Goal: Task Accomplishment & Management: Manage account settings

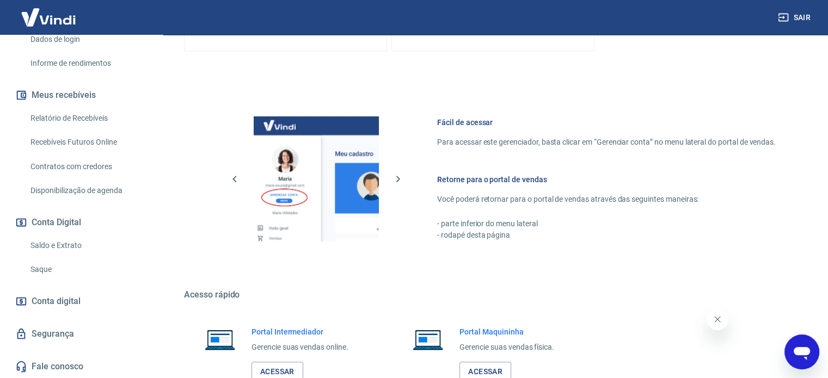
scroll to position [565, 0]
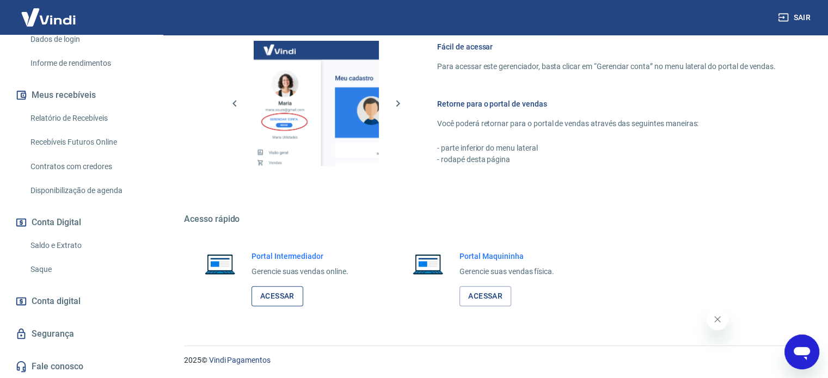
click at [285, 295] on link "Acessar" at bounding box center [277, 296] width 52 height 20
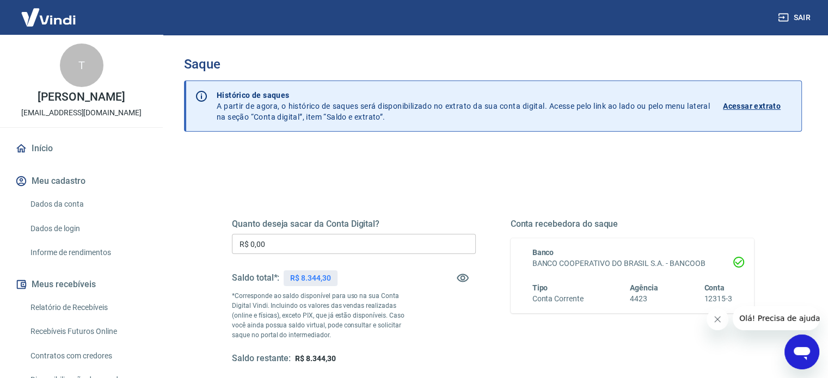
click at [318, 245] on input "R$ 0,00" at bounding box center [354, 244] width 244 height 20
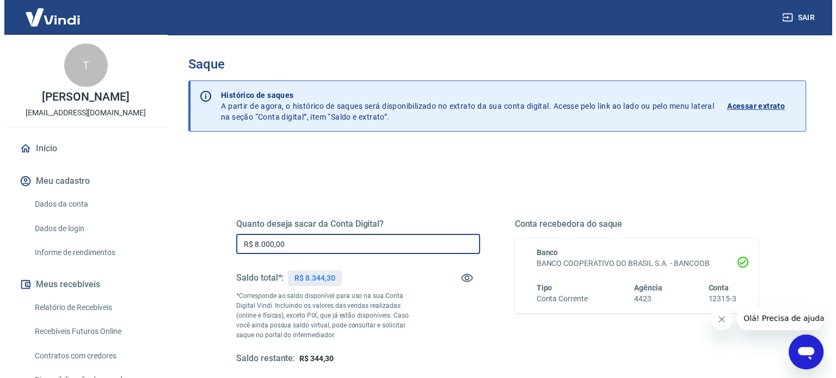
scroll to position [159, 0]
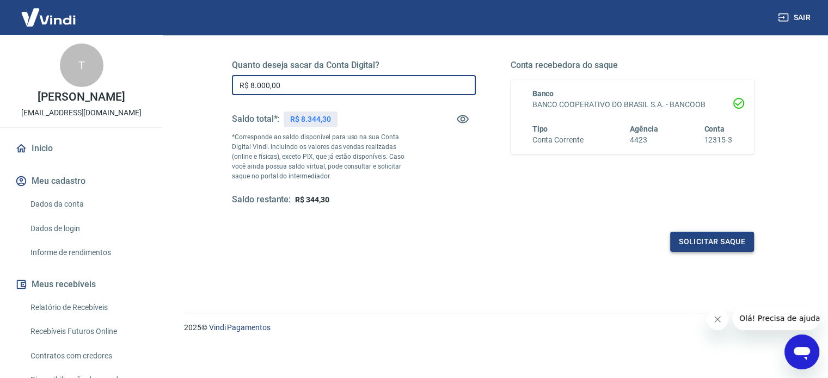
type input "R$ 8.000,00"
click at [695, 237] on button "Solicitar saque" at bounding box center [712, 242] width 84 height 20
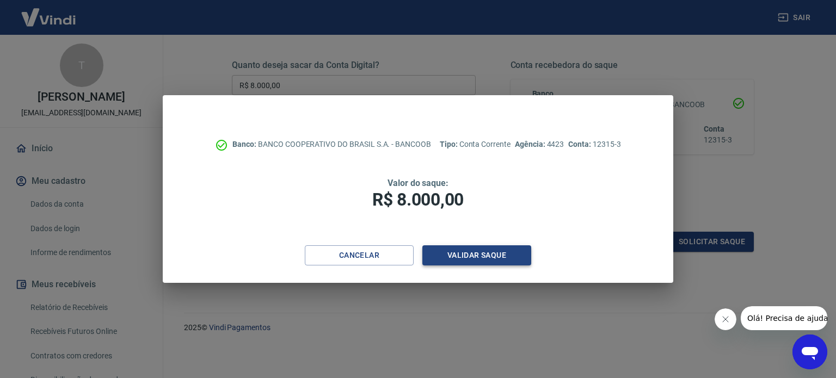
click at [470, 256] on button "Validar saque" at bounding box center [476, 255] width 109 height 20
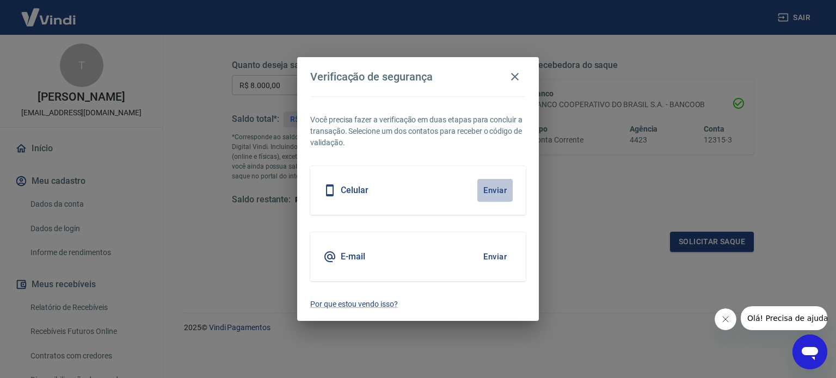
click at [483, 187] on button "Enviar" at bounding box center [494, 190] width 35 height 23
click at [494, 190] on button "Enviar" at bounding box center [494, 190] width 35 height 23
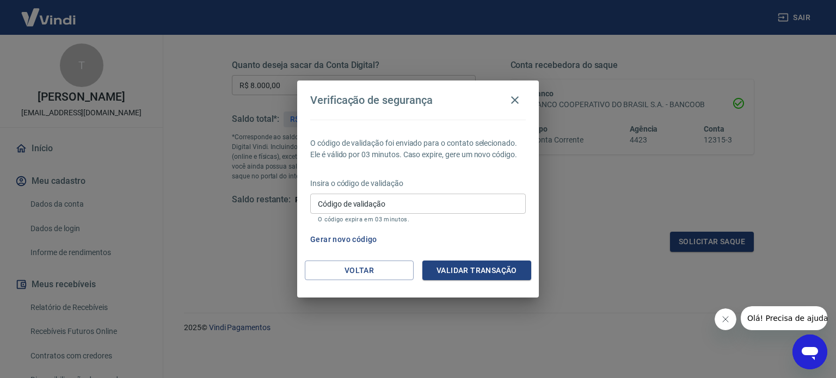
click at [477, 198] on input "Código de validação" at bounding box center [418, 204] width 216 height 20
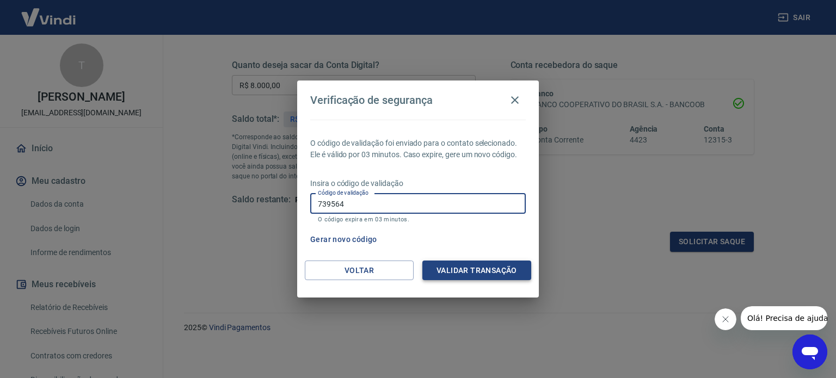
type input "739564"
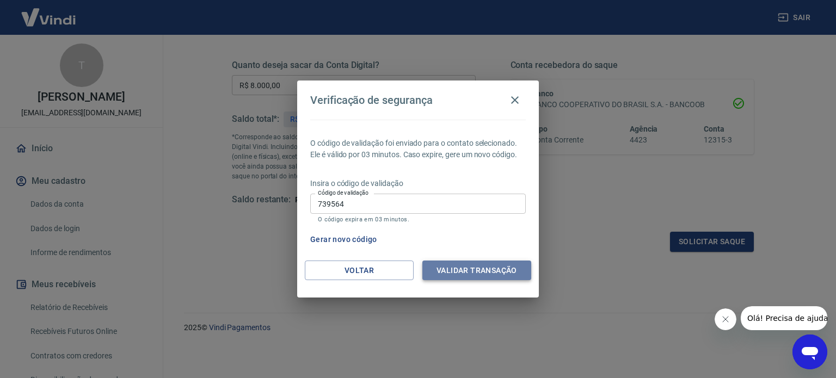
click at [472, 274] on button "Validar transação" at bounding box center [476, 271] width 109 height 20
